Goal: Find specific page/section: Find specific page/section

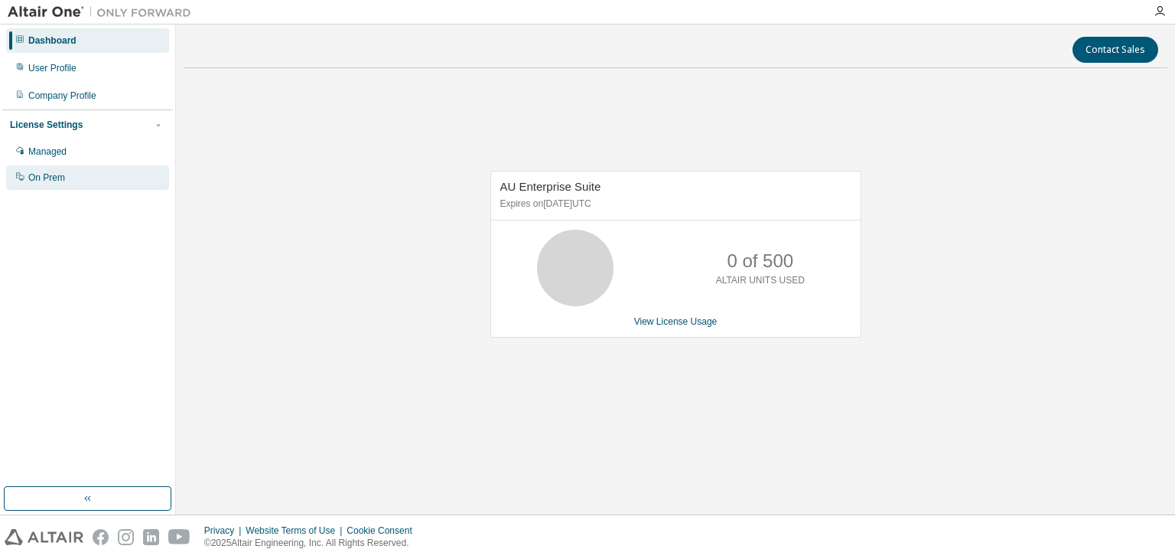
click at [37, 184] on div "On Prem" at bounding box center [46, 177] width 37 height 12
